Goal: Find specific page/section

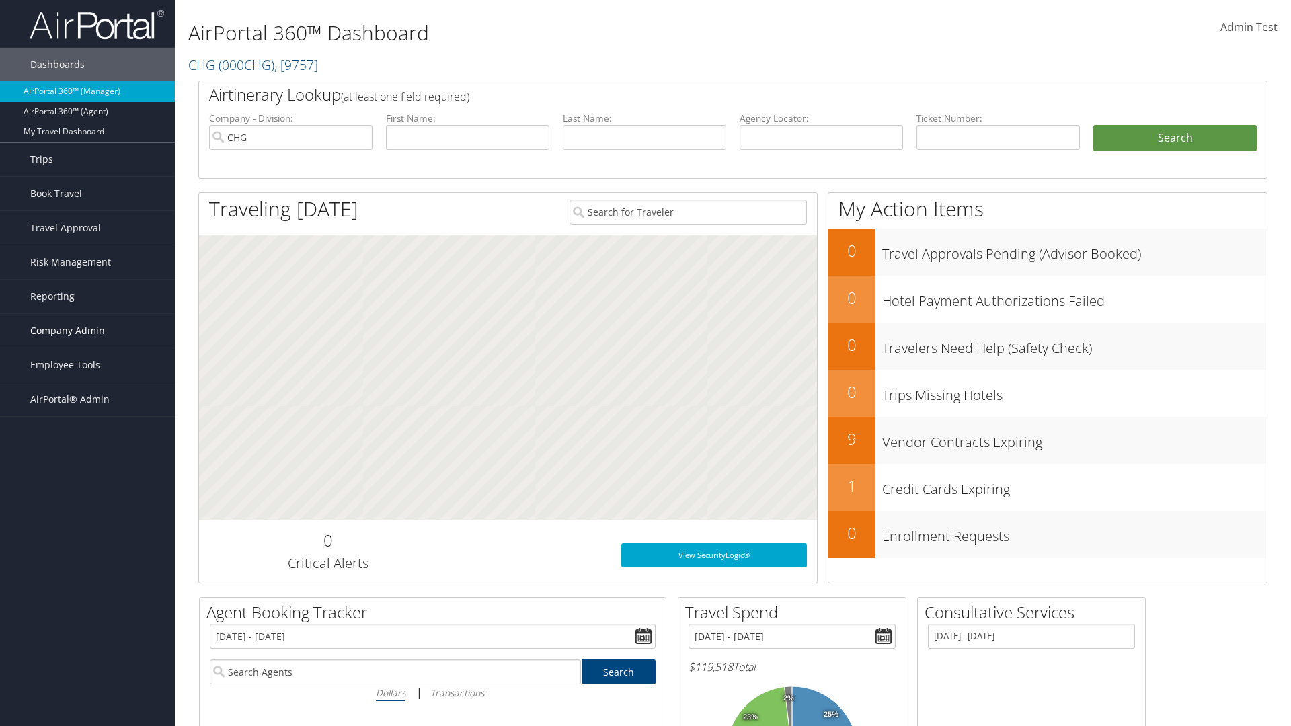
click at [87, 331] on span "Company Admin" at bounding box center [67, 331] width 75 height 34
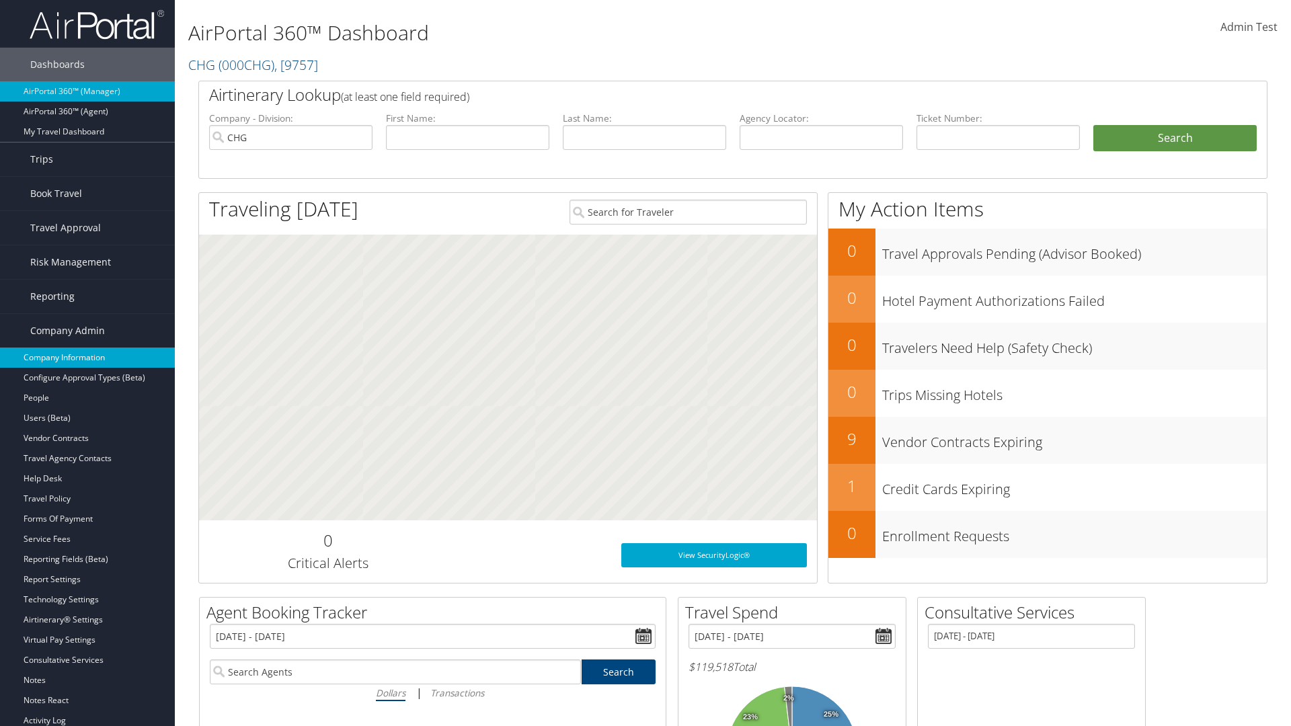
click at [87, 358] on link "Company Information" at bounding box center [87, 358] width 175 height 20
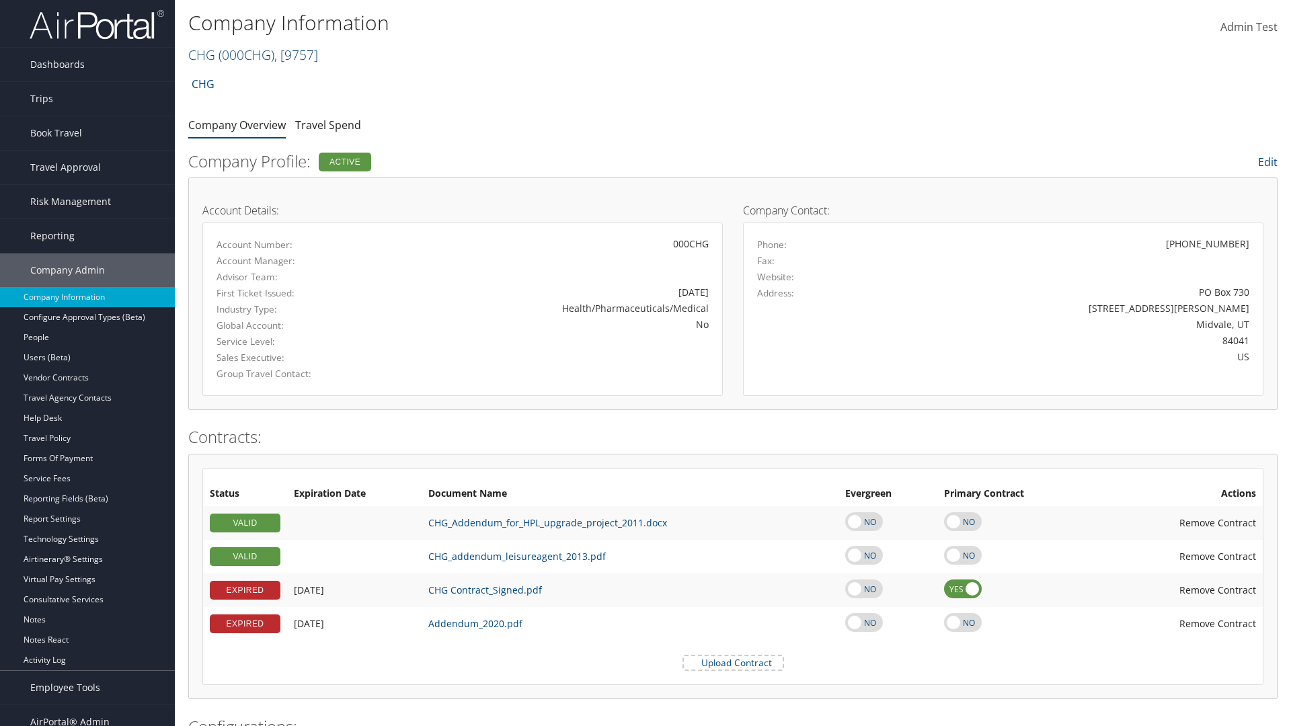
click at [202, 54] on link "CHG ( 000CHG ) , [ 9757 ]" at bounding box center [253, 55] width 130 height 18
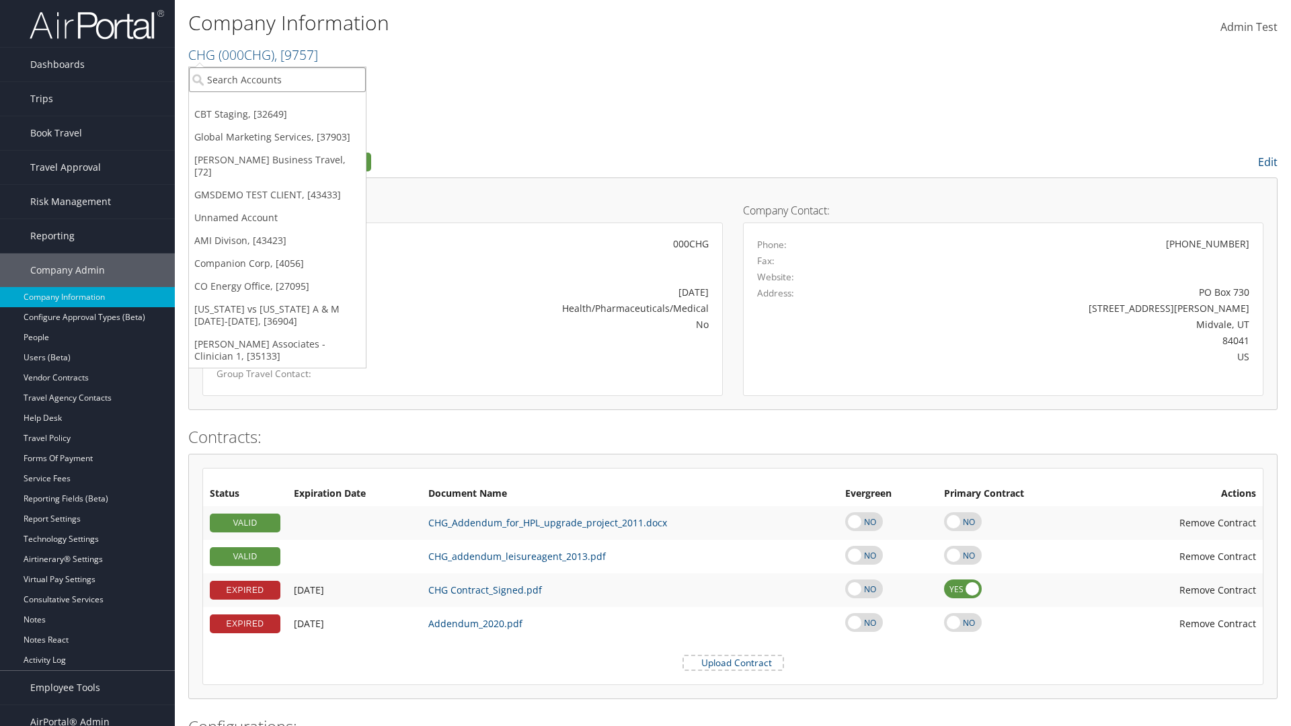
click at [277, 79] on input "search" at bounding box center [277, 79] width 177 height 25
type input "CBTSTG"
click at [277, 104] on div "CBT Staging (CBTSTG), [32649]" at bounding box center [278, 104] width 192 height 12
